Goal: Task Accomplishment & Management: Manage account settings

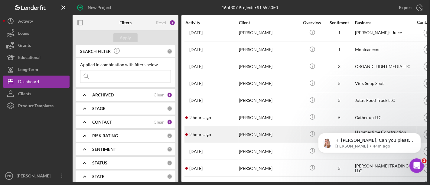
scroll to position [34, 0]
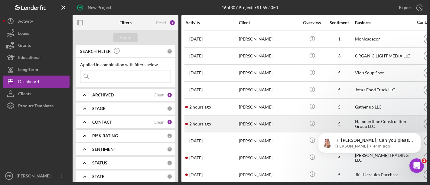
click at [256, 122] on div "[PERSON_NAME]" at bounding box center [269, 124] width 60 height 16
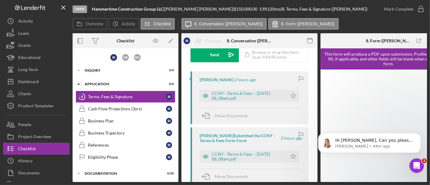
scroll to position [101, 0]
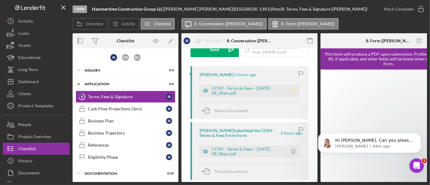
click at [292, 89] on polygon "button" at bounding box center [293, 90] width 5 height 5
click at [261, 90] on div "CCNY - Terms & Fees -- [DATE] 08_08am.pdf" at bounding box center [248, 91] width 73 height 10
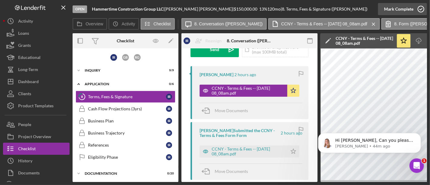
click at [404, 10] on div "Mark Complete" at bounding box center [398, 9] width 29 height 12
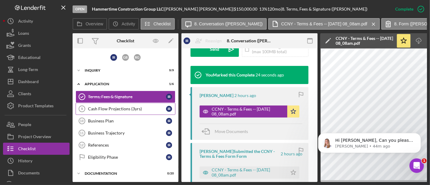
click at [98, 107] on div "Cash Flow Projections (3yrs)" at bounding box center [127, 108] width 78 height 5
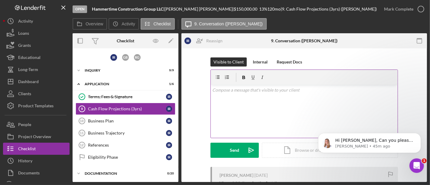
click at [238, 108] on div "v Color teal Color pink Remove color Add row above Add row below Add column bef…" at bounding box center [304, 111] width 187 height 53
click at [225, 161] on div "Visible to Client Internal Request Docs v Color teal Color pink Remove color Ad…" at bounding box center [303, 111] width 187 height 109
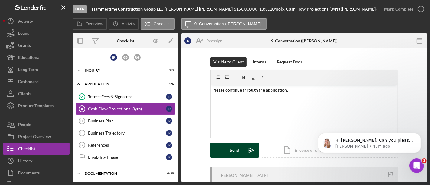
click at [227, 152] on button "Send Icon/icon-invite-send" at bounding box center [234, 150] width 48 height 15
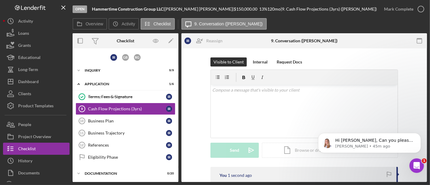
click at [200, 123] on div "Visible to Client Internal Request Docs v Color teal Color pink Remove color Ad…" at bounding box center [304, 111] width 227 height 109
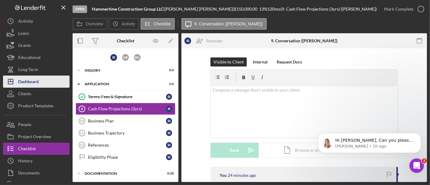
click at [31, 83] on div "Dashboard" at bounding box center [28, 83] width 21 height 14
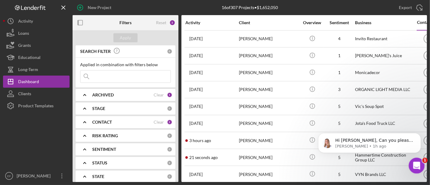
click at [418, 164] on icon "Open Intercom Messenger" at bounding box center [416, 165] width 10 height 10
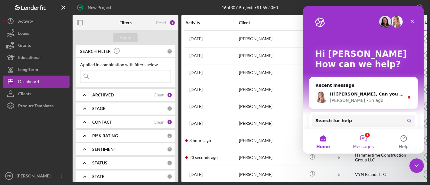
click at [365, 139] on button "1 Messages" at bounding box center [363, 141] width 40 height 24
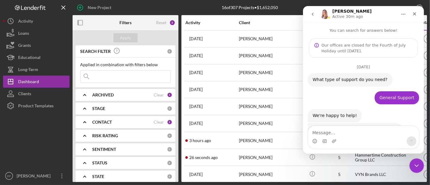
scroll to position [50, 0]
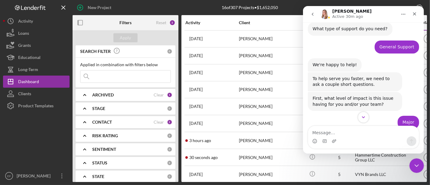
click at [364, 119] on icon "Scroll to bottom" at bounding box center [362, 117] width 5 height 5
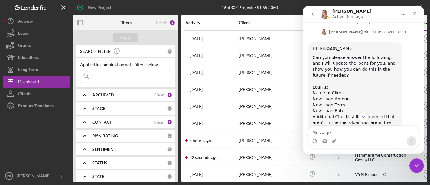
scroll to position [315, 0]
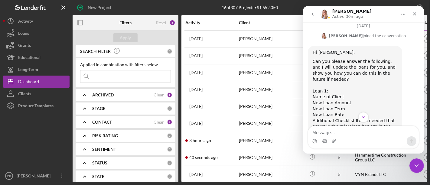
click at [343, 84] on div "Can you please answer the following, and I will update the loans for you, and s…" at bounding box center [354, 124] width 85 height 130
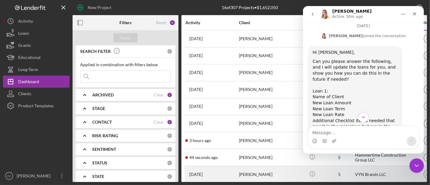
click at [241, 171] on div "[PERSON_NAME]" at bounding box center [269, 174] width 60 height 16
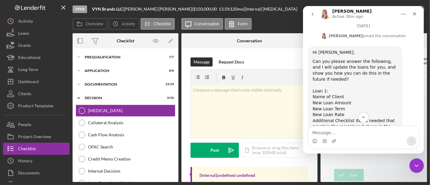
drag, startPoint x: 92, startPoint y: 8, endPoint x: 216, endPoint y: 11, distance: 123.7
click at [216, 11] on div "Open VYN Brands LLC | [PERSON_NAME] | $150,000.00 13.5 % 120 mo | [Internal] [M…" at bounding box center [225, 9] width 305 height 18
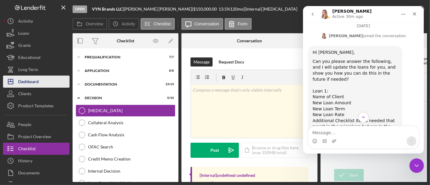
click at [28, 86] on div "Dashboard" at bounding box center [28, 83] width 21 height 14
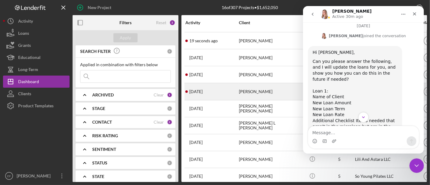
scroll to position [124, 0]
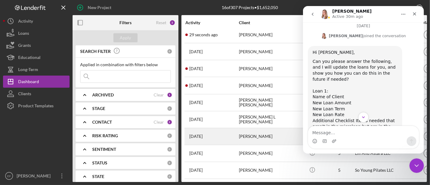
click at [251, 134] on div "[PERSON_NAME]" at bounding box center [269, 137] width 60 height 16
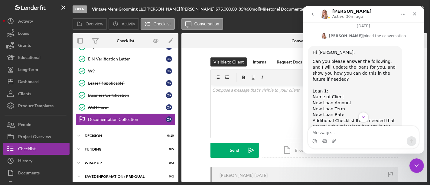
scroll to position [208, 0]
drag, startPoint x: 93, startPoint y: 10, endPoint x: 226, endPoint y: 16, distance: 133.5
click at [226, 16] on div "Open Vintage Mens Grooming LLC | [PERSON_NAME] | $75,000.00 85 % 60 mo | [Miles…" at bounding box center [225, 9] width 305 height 18
copy div "Vintage Mens Grooming LLC | [PERSON_NAME] | $75,000.00 85 % 60 mo"
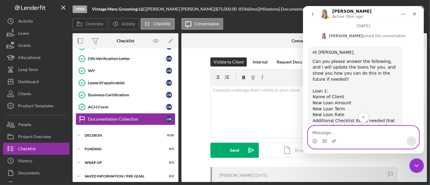
click at [325, 129] on textarea "Message…" at bounding box center [363, 131] width 111 height 10
paste textarea "Vintage Mens Grooming LLC | [PERSON_NAME] | $75,000.00 85% 60 mo"
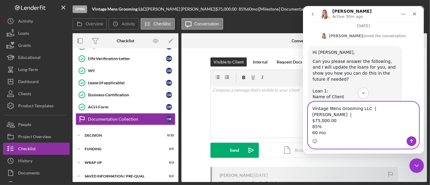
click at [310, 122] on textarea "Vintage Mens Grooming LLC | [PERSON_NAME] | $75,000.00 85% 60 mo" at bounding box center [363, 119] width 111 height 34
drag, startPoint x: 311, startPoint y: 126, endPoint x: 319, endPoint y: 126, distance: 7.9
click at [319, 126] on textarea "Vintage Mens Grooming LLC | [PERSON_NAME] | $75,000.00 85% 60 mo" at bounding box center [363, 119] width 111 height 34
drag, startPoint x: 313, startPoint y: 134, endPoint x: 318, endPoint y: 132, distance: 5.0
click at [318, 132] on textarea "Vintage Mens Grooming LLC | [PERSON_NAME] | $75,000.00 13.5 60 mo" at bounding box center [363, 119] width 111 height 34
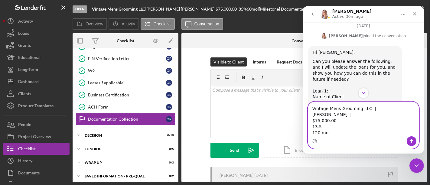
drag, startPoint x: 314, startPoint y: 120, endPoint x: 318, endPoint y: 119, distance: 4.5
click at [318, 119] on textarea "Vintage Mens Grooming LLC | [PERSON_NAME] | $75,000.00 13.5 120 mo" at bounding box center [363, 119] width 111 height 34
click at [365, 125] on textarea "Vintage Mens Grooming LLC | [PERSON_NAME] | $150,000.00 13.5 120 mo" at bounding box center [363, 119] width 111 height 34
click at [343, 120] on textarea "Vintage Mens Grooming LLC | [PERSON_NAME] | $150,000.00 13.5 120 mo" at bounding box center [363, 119] width 111 height 34
type textarea "Vintage Mens Grooming LLC | [PERSON_NAME] | $150,000 13.5 120 mo"
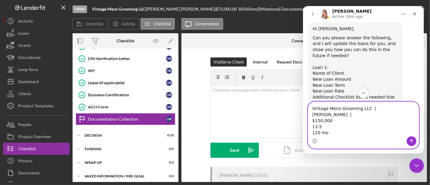
scroll to position [349, 0]
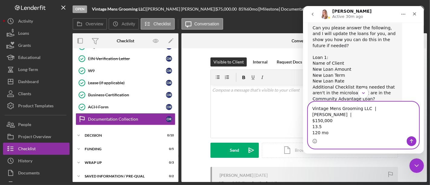
click at [337, 134] on textarea "Vintage Mens Grooming LLC | [PERSON_NAME] | $150,000 13.5 120 mo" at bounding box center [363, 119] width 111 height 34
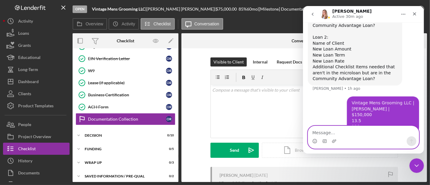
scroll to position [424, 0]
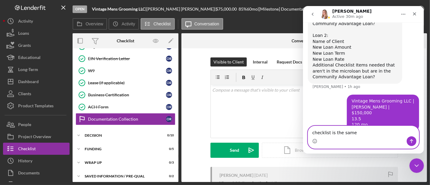
type textarea "checklist is the same."
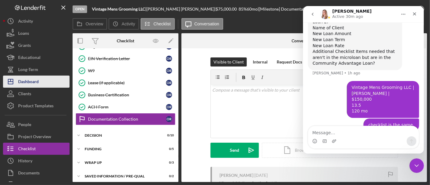
click at [34, 83] on div "Dashboard" at bounding box center [28, 83] width 21 height 14
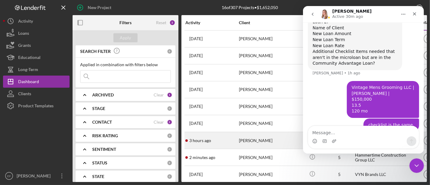
scroll to position [34, 0]
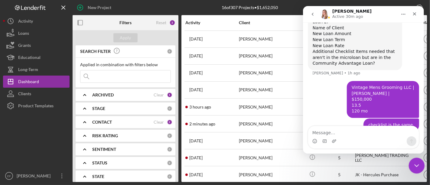
click at [413, 163] on icon "Close Intercom Messenger" at bounding box center [415, 164] width 7 height 7
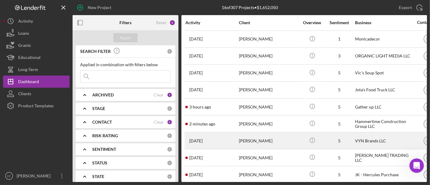
scroll to position [438, 0]
click at [262, 139] on div "[PERSON_NAME]" at bounding box center [269, 141] width 60 height 16
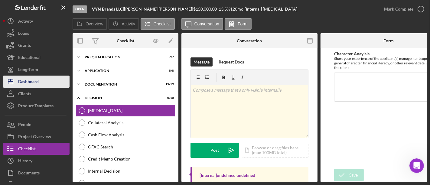
click at [29, 83] on div "Dashboard" at bounding box center [28, 83] width 21 height 14
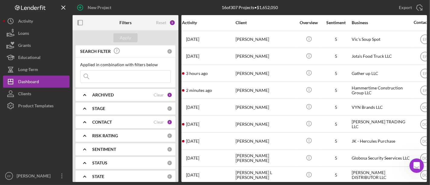
scroll to position [67, 0]
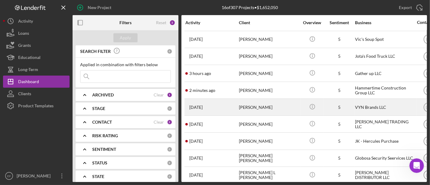
click at [245, 106] on div "[PERSON_NAME]" at bounding box center [269, 107] width 60 height 16
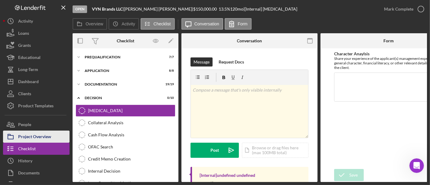
click at [39, 132] on div "Project Overview" at bounding box center [34, 138] width 33 height 14
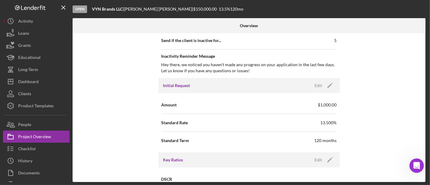
scroll to position [302, 0]
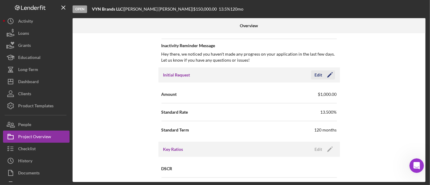
click at [330, 75] on icon "Icon/Edit" at bounding box center [329, 74] width 15 height 15
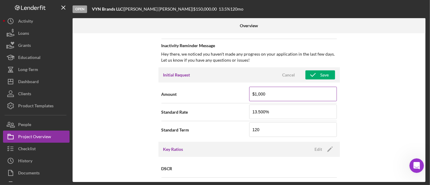
click at [256, 93] on input "$1,000" at bounding box center [293, 94] width 88 height 15
type input "$150,000"
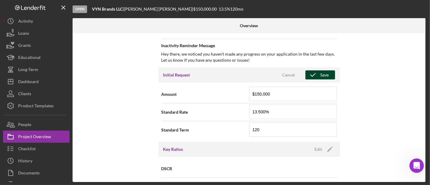
click at [327, 72] on div "Save" at bounding box center [325, 74] width 8 height 9
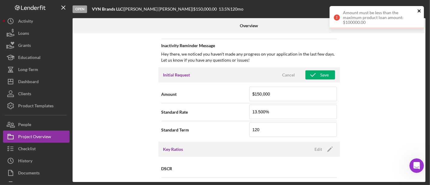
click at [420, 11] on icon "close" at bounding box center [419, 10] width 3 height 3
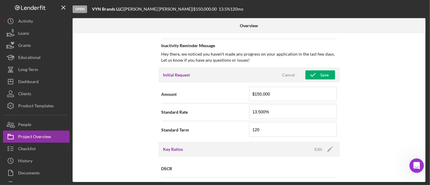
click at [382, 114] on div "Internal Workflow Stage Open Icon/Dropdown Arrow Archive (can unarchive later i…" at bounding box center [249, 107] width 353 height 149
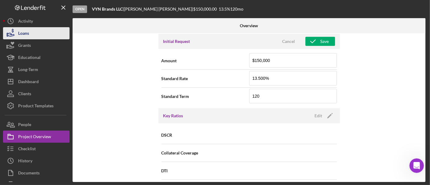
scroll to position [269, 0]
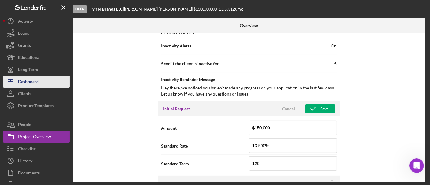
click at [32, 82] on div "Dashboard" at bounding box center [28, 83] width 21 height 14
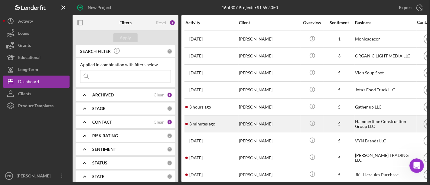
scroll to position [67, 0]
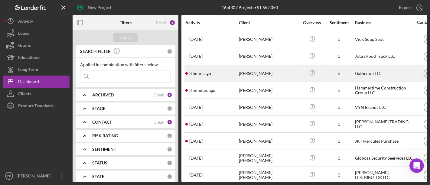
click at [244, 73] on div "[PERSON_NAME]" at bounding box center [269, 73] width 60 height 16
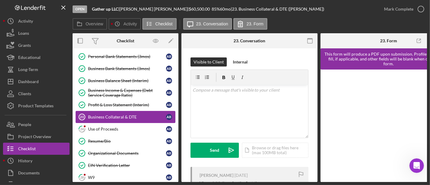
click at [118, 115] on div "Business Collateral & DTE" at bounding box center [127, 117] width 78 height 5
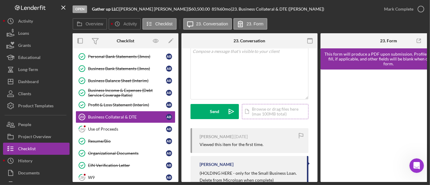
scroll to position [67, 0]
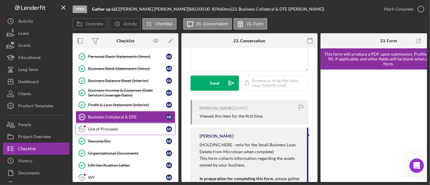
click at [106, 124] on link "24 Use of Proceeds A B" at bounding box center [126, 129] width 100 height 12
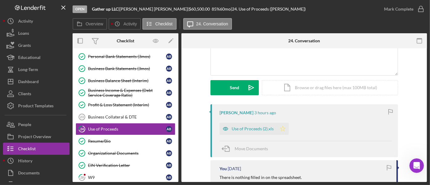
scroll to position [67, 0]
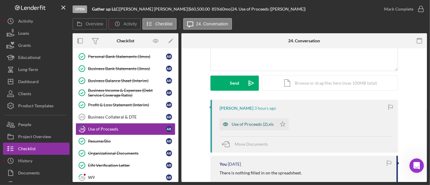
click at [250, 124] on div "Use of Proceeds (2).xls" at bounding box center [253, 124] width 42 height 5
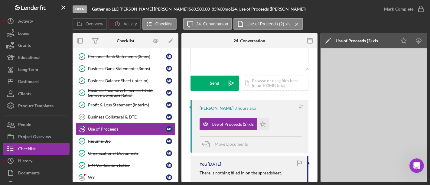
click at [279, 166] on div "You [DATE]" at bounding box center [250, 164] width 101 height 5
